Goal: Information Seeking & Learning: Learn about a topic

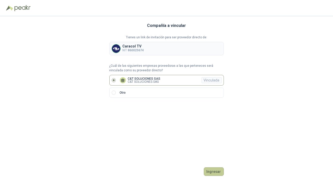
click at [215, 171] on button "Ingresar" at bounding box center [214, 171] width 20 height 9
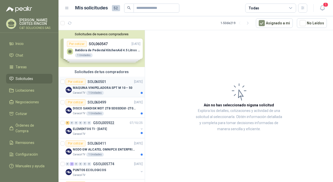
click at [78, 81] on div "Por cotizar" at bounding box center [76, 82] width 20 height 6
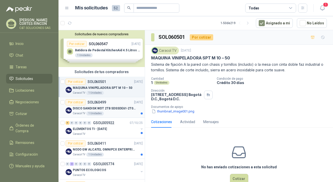
click at [79, 103] on div "Por cotizar" at bounding box center [76, 102] width 20 height 6
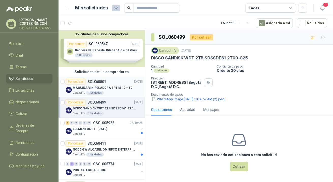
click at [78, 84] on div "Por cotizar" at bounding box center [76, 82] width 20 height 6
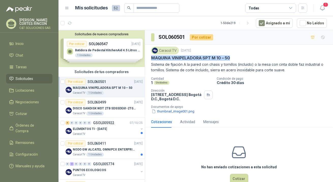
drag, startPoint x: 151, startPoint y: 58, endPoint x: 233, endPoint y: 58, distance: 81.6
click at [233, 58] on div "MAQUINA VINIPELADORA SPT M 10 – 50" at bounding box center [239, 57] width 176 height 5
copy p "MAQUINA VINIPELADORA SPT M 10 – 50"
